Goal: Book appointment/travel/reservation

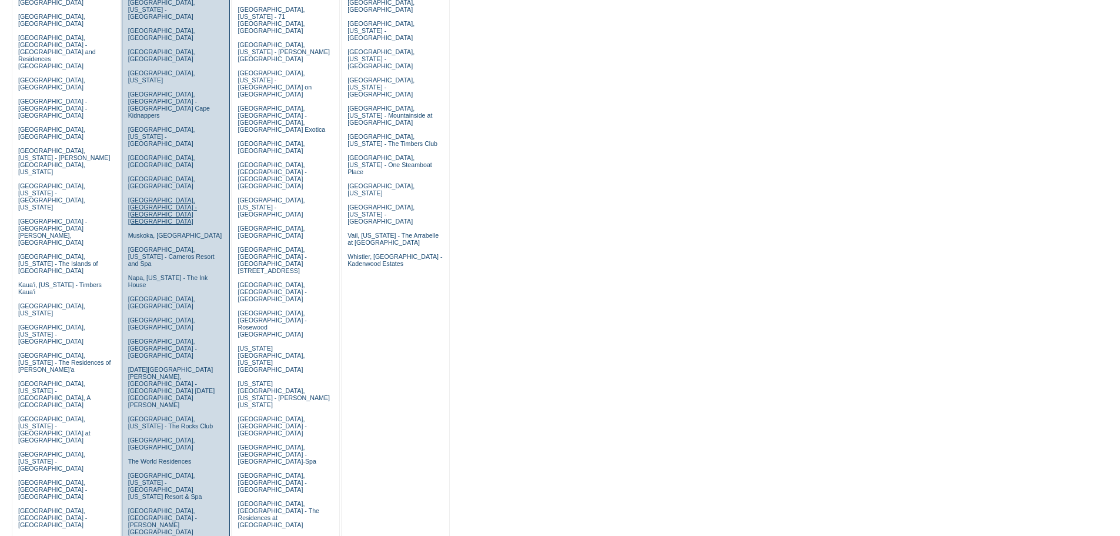
scroll to position [192, 0]
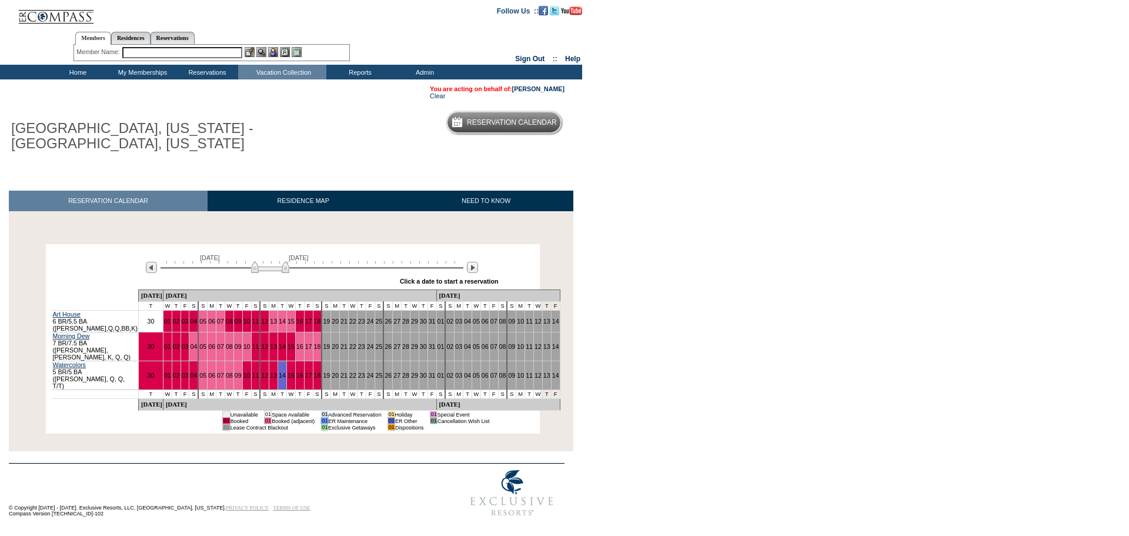
click at [285, 270] on img at bounding box center [270, 267] width 38 height 12
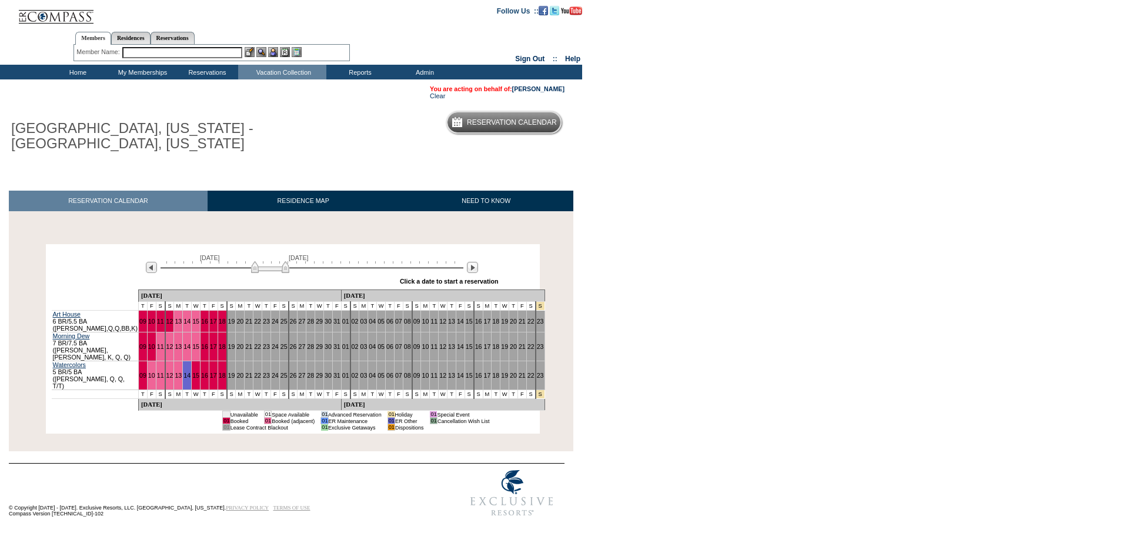
click at [283, 270] on img at bounding box center [270, 267] width 38 height 12
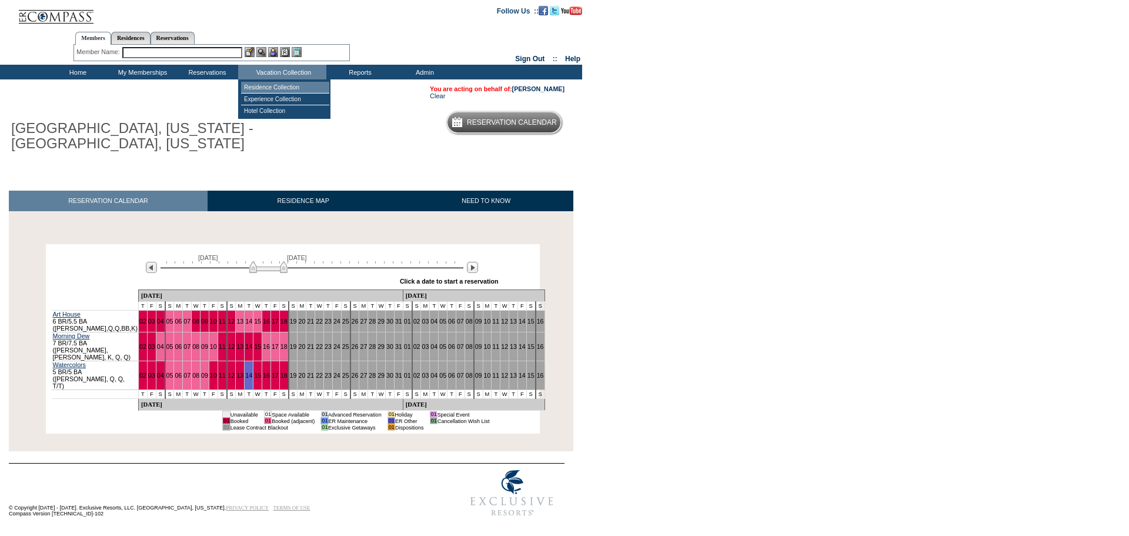
click at [275, 83] on td "Residence Collection" at bounding box center [285, 88] width 88 height 12
